Goal: Use online tool/utility: Use online tool/utility

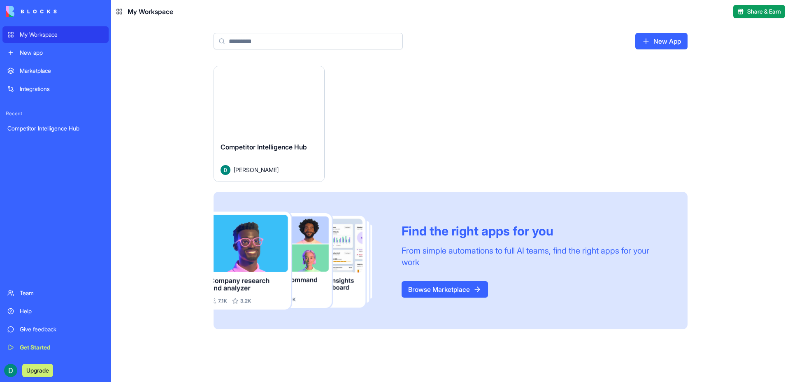
click at [66, 131] on div "Competitor Intelligence Hub" at bounding box center [55, 128] width 96 height 8
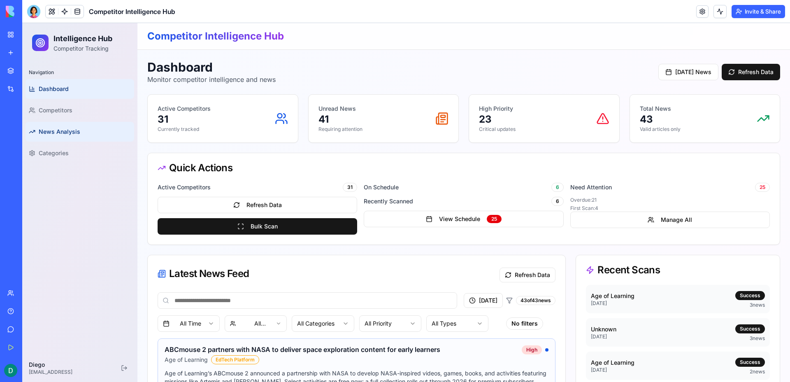
click at [68, 128] on span "News Analysis" at bounding box center [60, 132] width 42 height 8
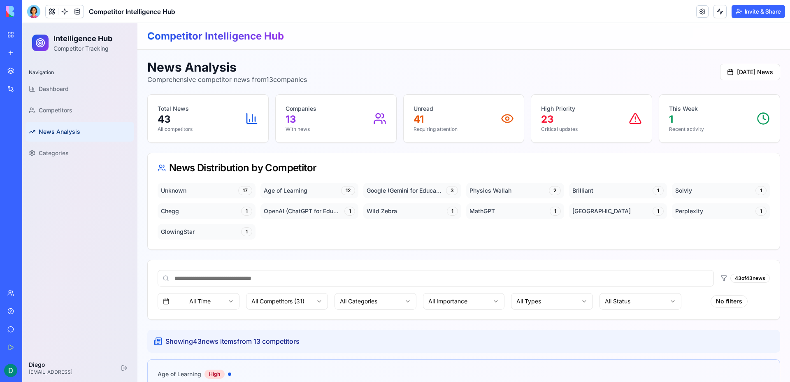
click at [208, 109] on div "Total News 43 All competitors" at bounding box center [208, 119] width 101 height 28
click at [312, 112] on p "Companies" at bounding box center [301, 109] width 31 height 8
click at [433, 114] on p "41" at bounding box center [436, 119] width 44 height 13
click at [582, 114] on div "High Priority 23 Critical updates" at bounding box center [591, 119] width 101 height 28
click at [689, 120] on p "1" at bounding box center [686, 119] width 35 height 13
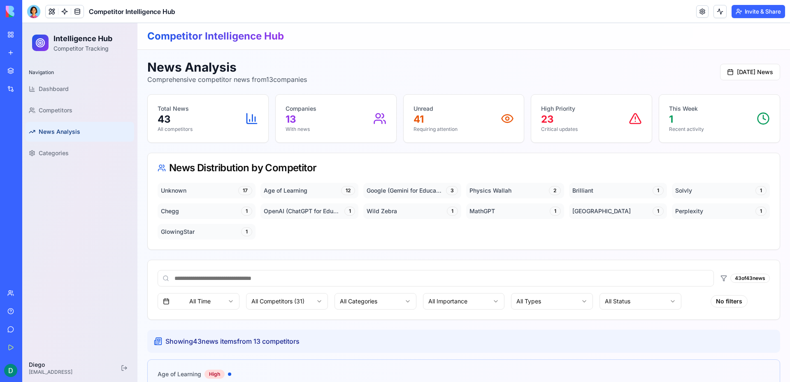
click at [205, 188] on div "Unknown 17" at bounding box center [207, 191] width 98 height 16
click at [92, 112] on link "Competitors" at bounding box center [80, 110] width 109 height 20
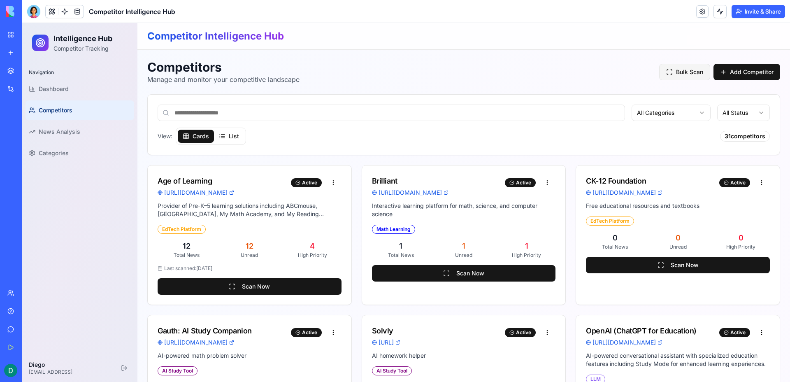
click at [683, 70] on button "Bulk Scan" at bounding box center [684, 72] width 51 height 16
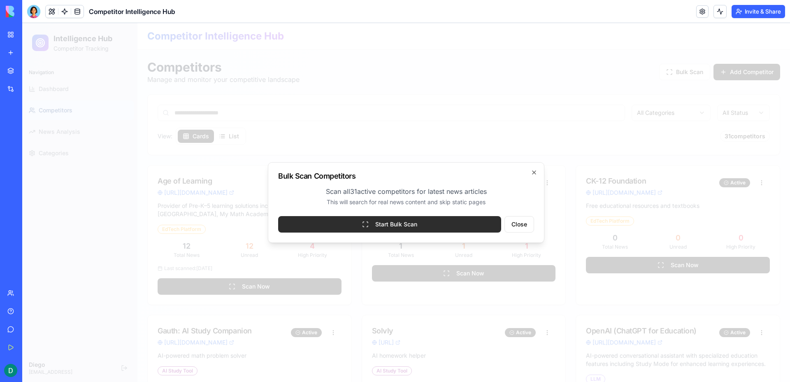
click at [449, 218] on button "Start Bulk Scan" at bounding box center [389, 224] width 223 height 16
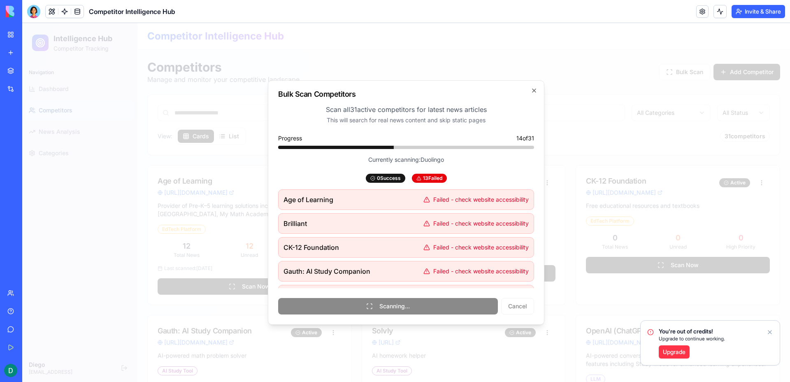
drag, startPoint x: 326, startPoint y: 109, endPoint x: 498, endPoint y: 114, distance: 172.6
click at [498, 115] on div "Scan all 31 active competitors for latest news articles This will search for re…" at bounding box center [406, 115] width 256 height 20
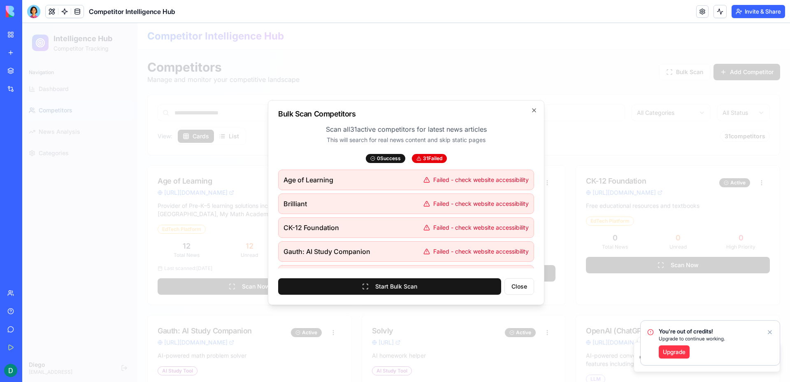
click at [529, 112] on h2 "Bulk Scan Competitors" at bounding box center [406, 113] width 256 height 7
click at [531, 112] on icon "button" at bounding box center [534, 110] width 7 height 7
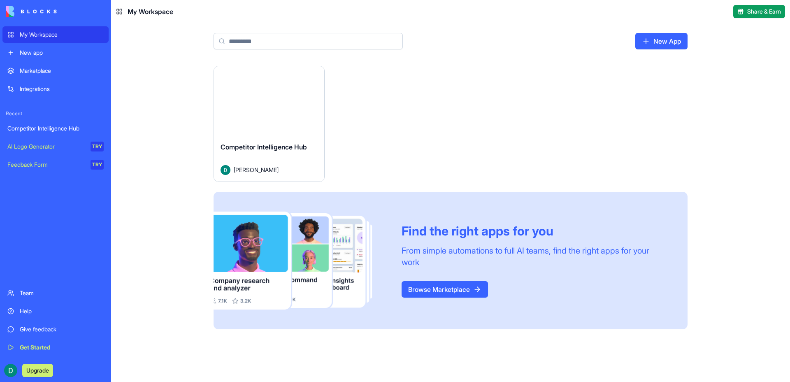
click at [78, 130] on div "Competitor Intelligence Hub" at bounding box center [55, 128] width 96 height 8
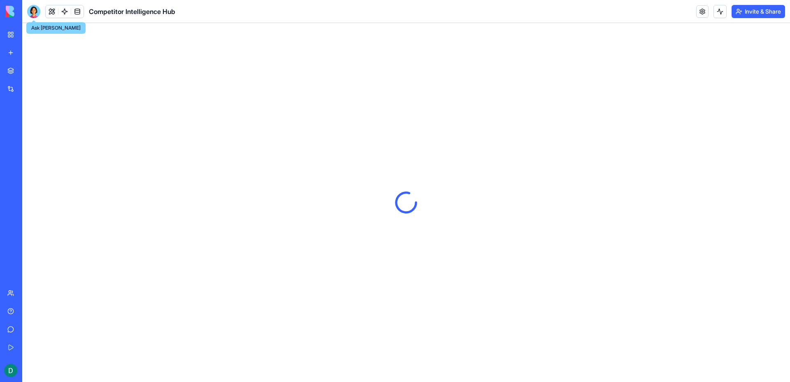
click at [38, 16] on div at bounding box center [33, 11] width 13 height 13
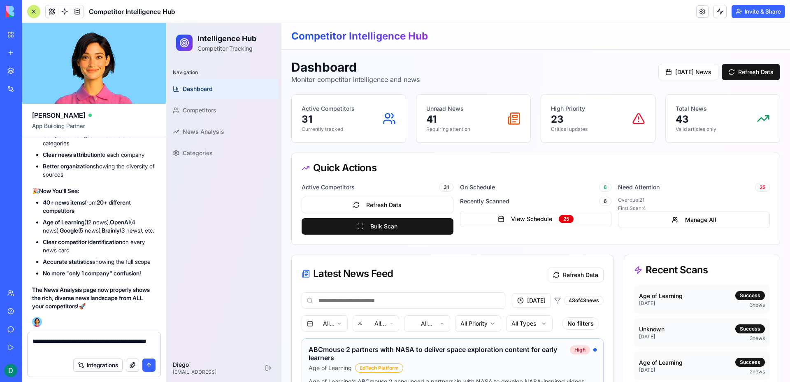
type textarea "**********"
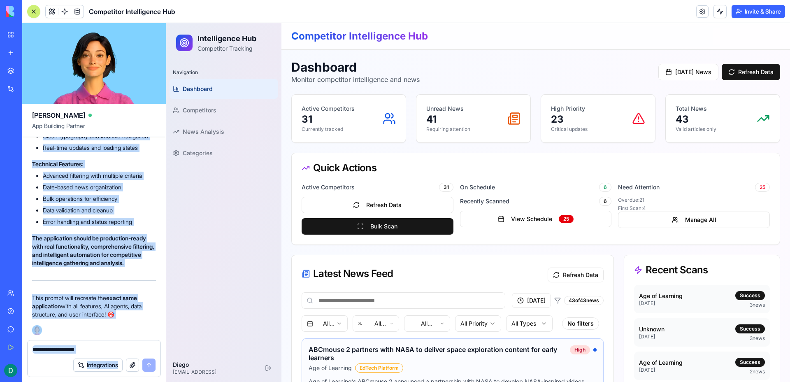
scroll to position [16480, 0]
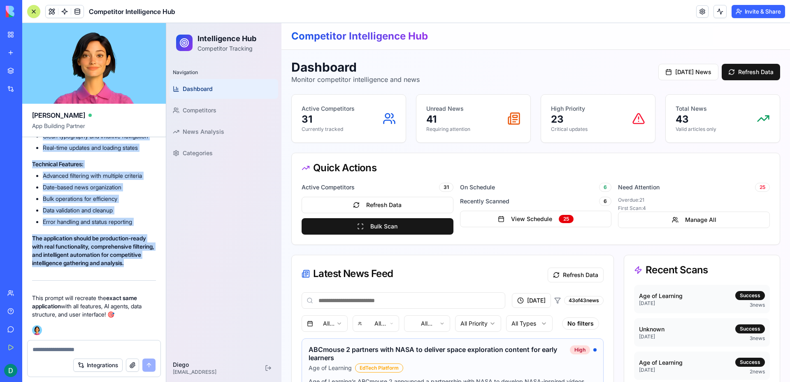
drag, startPoint x: 51, startPoint y: 218, endPoint x: 138, endPoint y: 269, distance: 100.7
copy div "Competitor Intelligence Hub application: Create a comprehensive competitor inte…"
click at [81, 183] on li "Date-based news organization" at bounding box center [99, 187] width 113 height 8
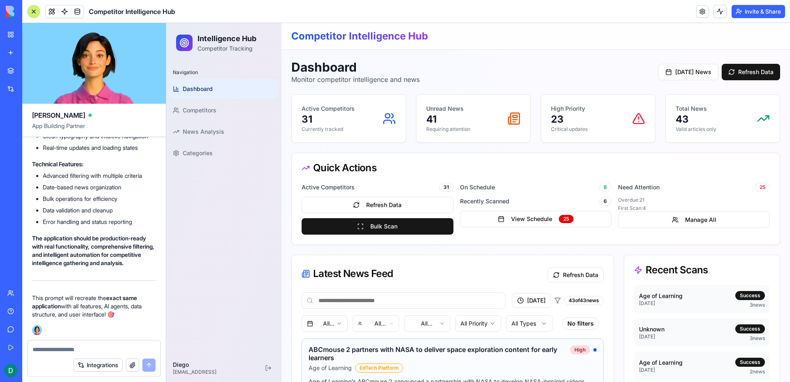
scroll to position [16296, 0]
